Goal: Information Seeking & Learning: Check status

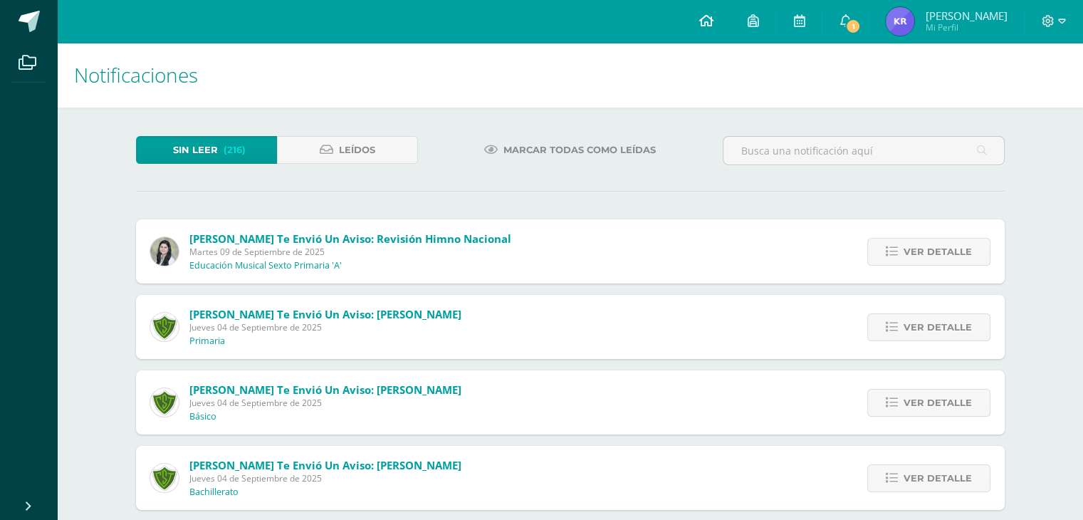
click at [713, 21] on icon at bounding box center [705, 20] width 14 height 13
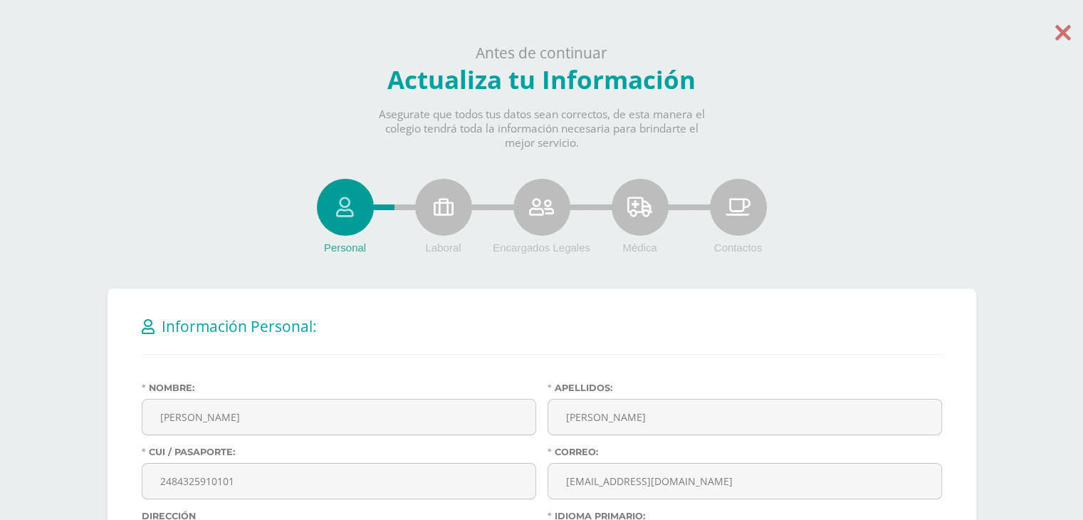
click at [1064, 28] on icon at bounding box center [1063, 32] width 16 height 25
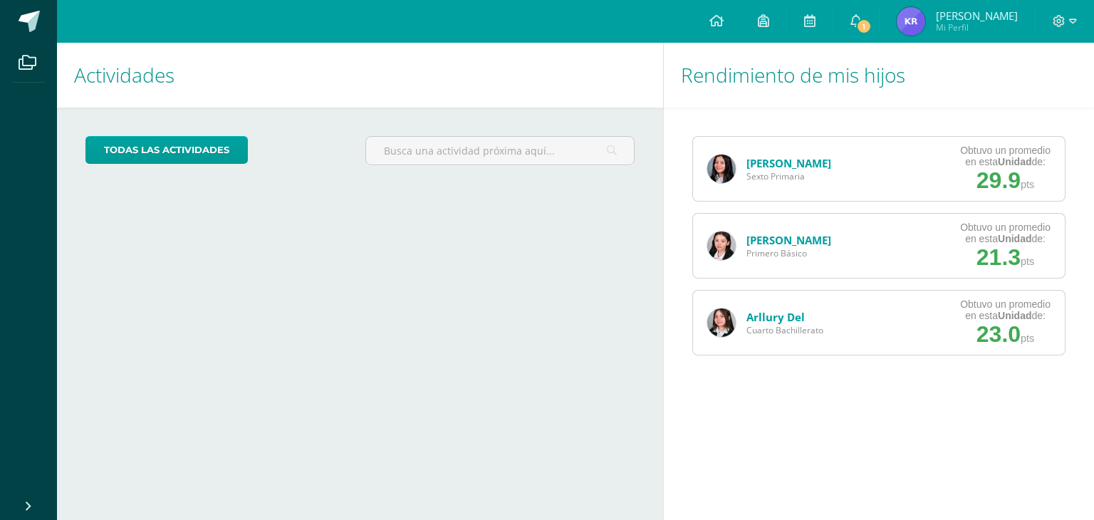
click at [715, 312] on img at bounding box center [721, 322] width 28 height 28
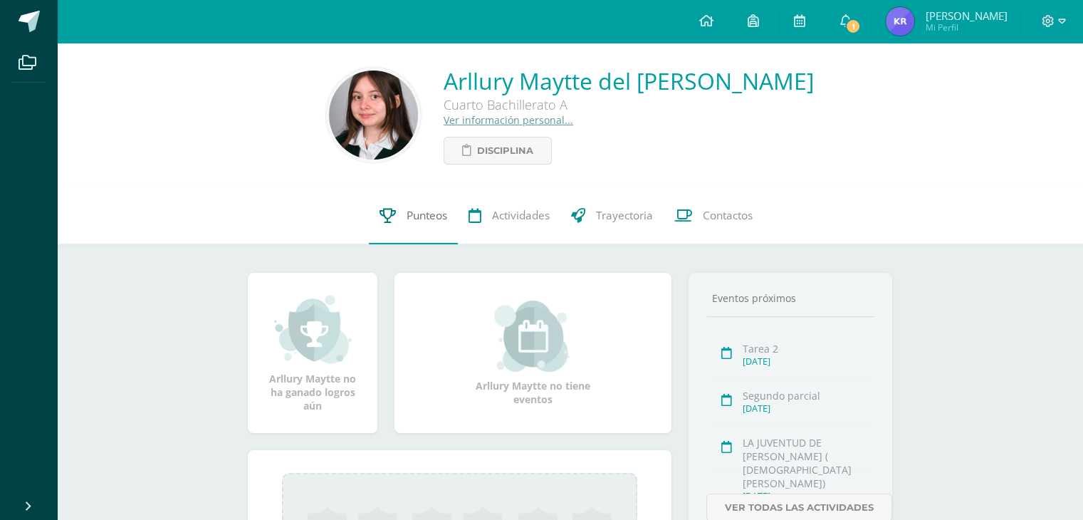
click at [406, 208] on link "Punteos" at bounding box center [413, 215] width 89 height 57
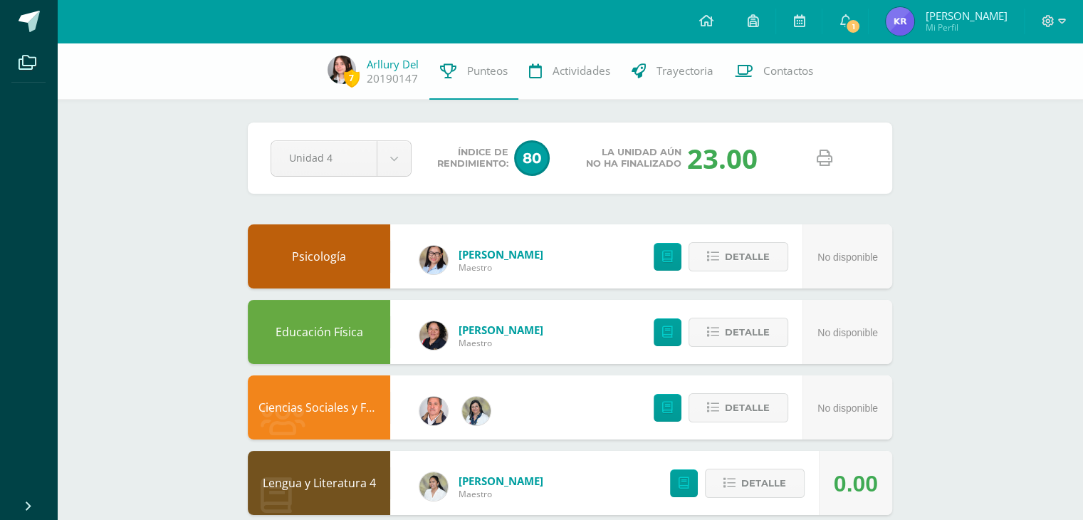
scroll to position [454, 0]
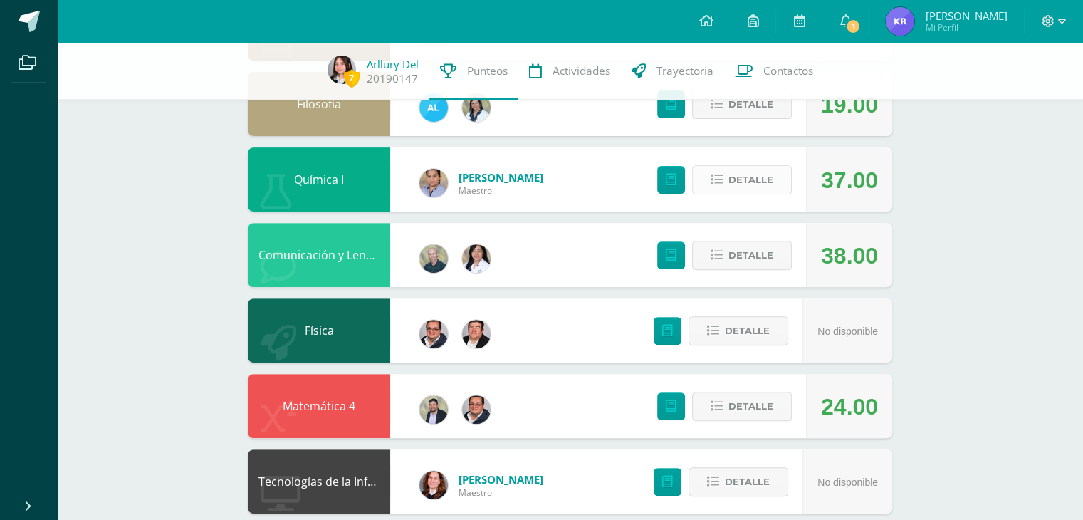
click at [745, 188] on span "Detalle" at bounding box center [750, 180] width 45 height 26
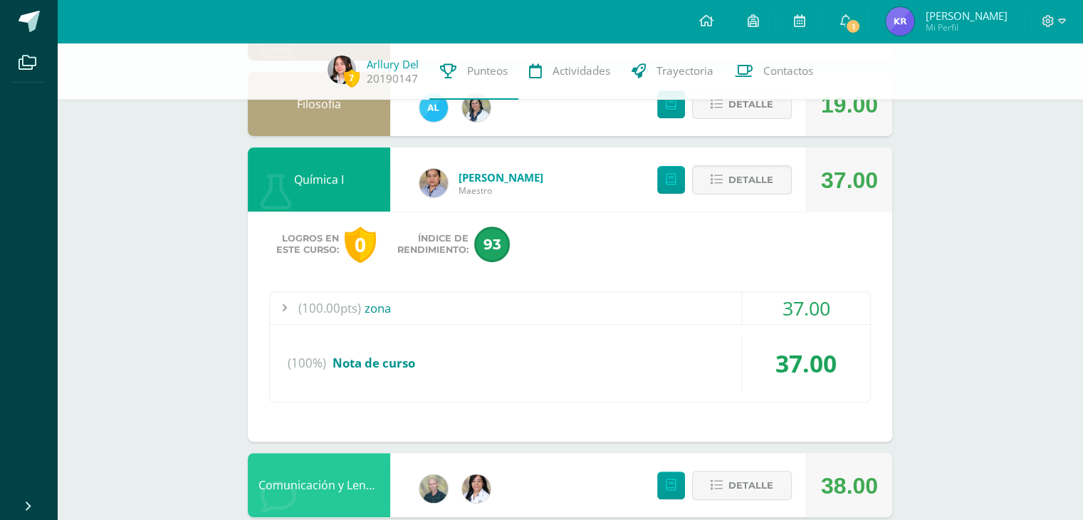
click at [735, 302] on div "(100.00pts) zona" at bounding box center [570, 308] width 600 height 32
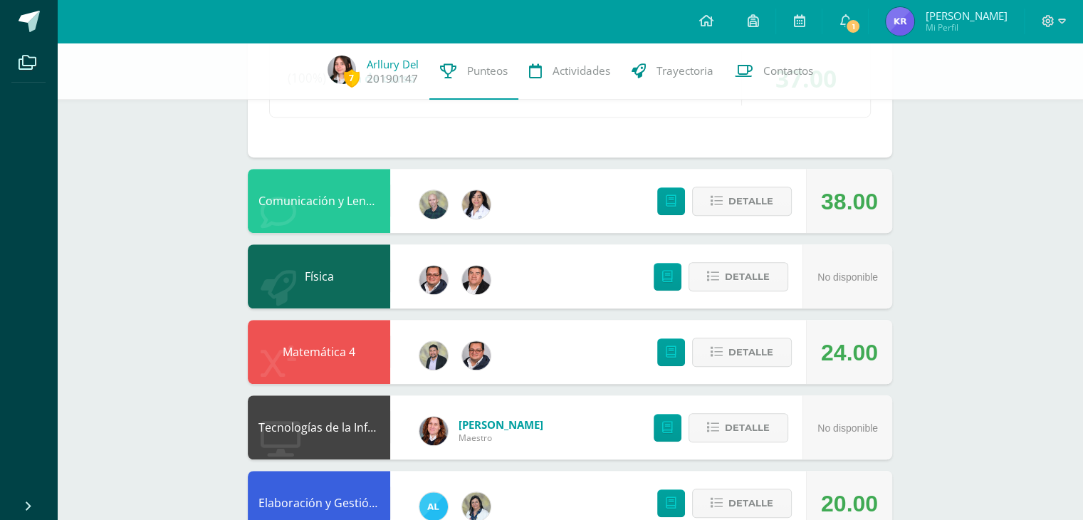
scroll to position [1026, 0]
